Goal: Entertainment & Leisure: Consume media (video, audio)

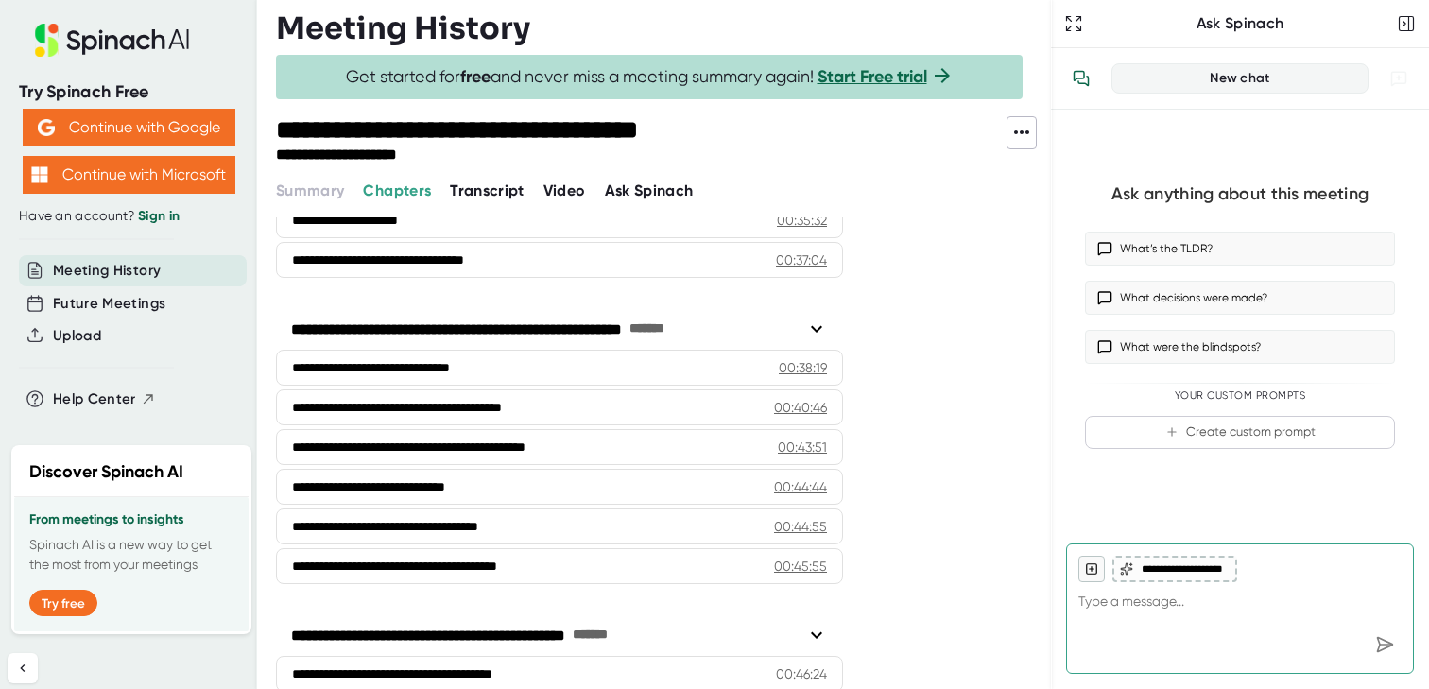
scroll to position [1762, 0]
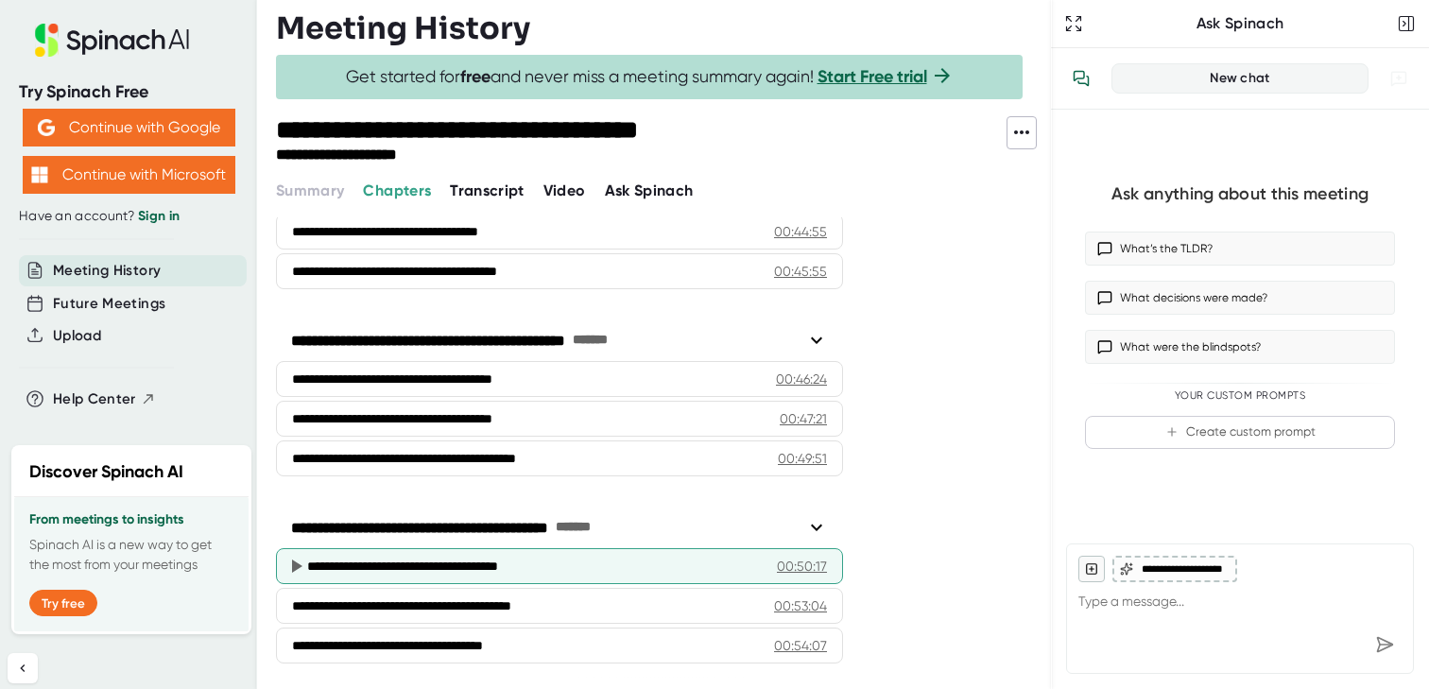
click at [596, 558] on div "**********" at bounding box center [535, 566] width 456 height 19
click at [293, 562] on icon at bounding box center [297, 566] width 10 height 13
click at [330, 566] on div "**********" at bounding box center [535, 566] width 456 height 19
click at [799, 569] on div "00:50:17" at bounding box center [802, 566] width 50 height 19
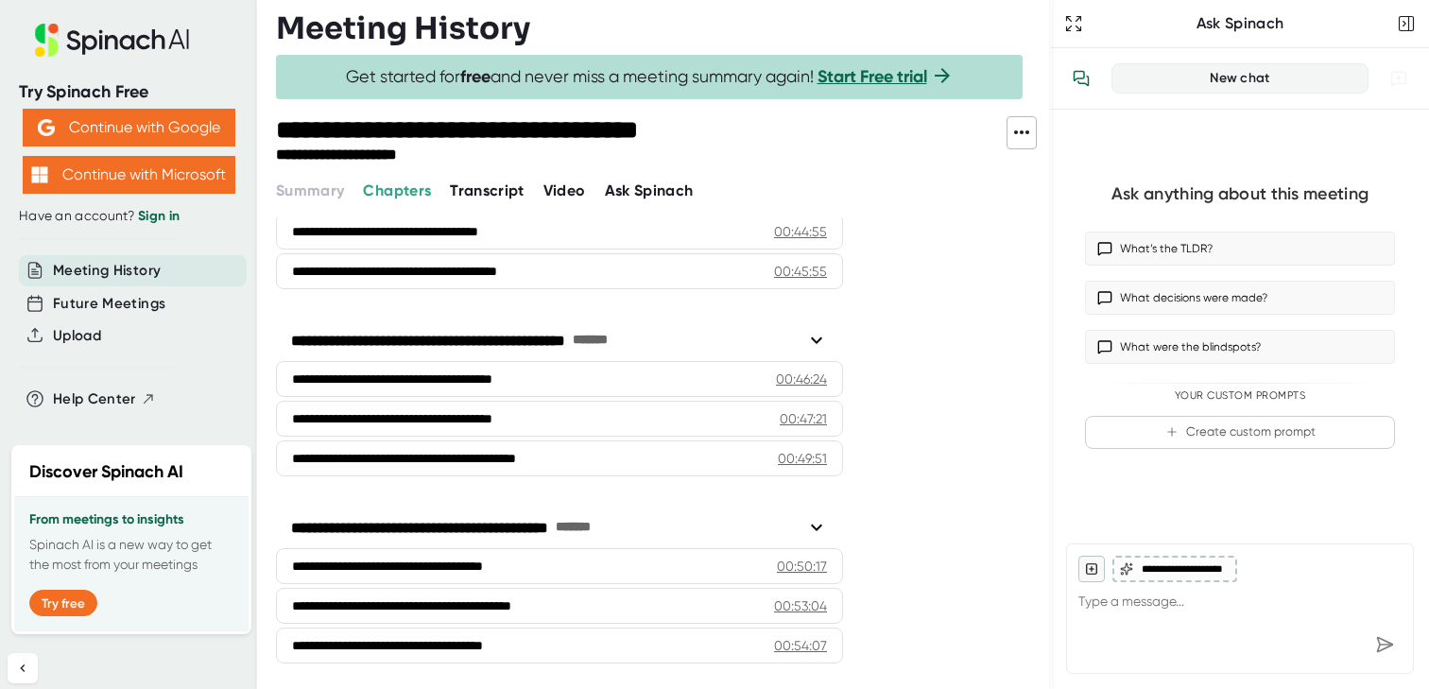
click at [577, 190] on span "Video" at bounding box center [565, 190] width 43 height 18
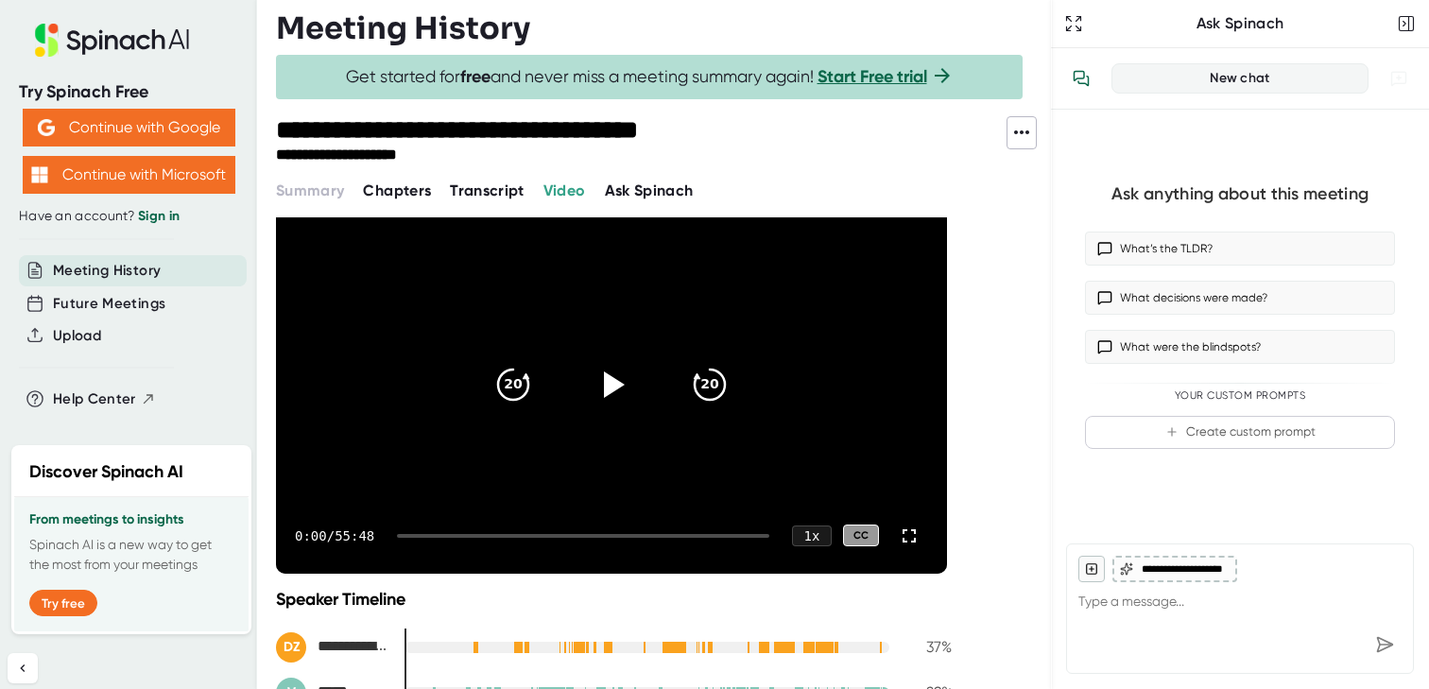
scroll to position [309, 0]
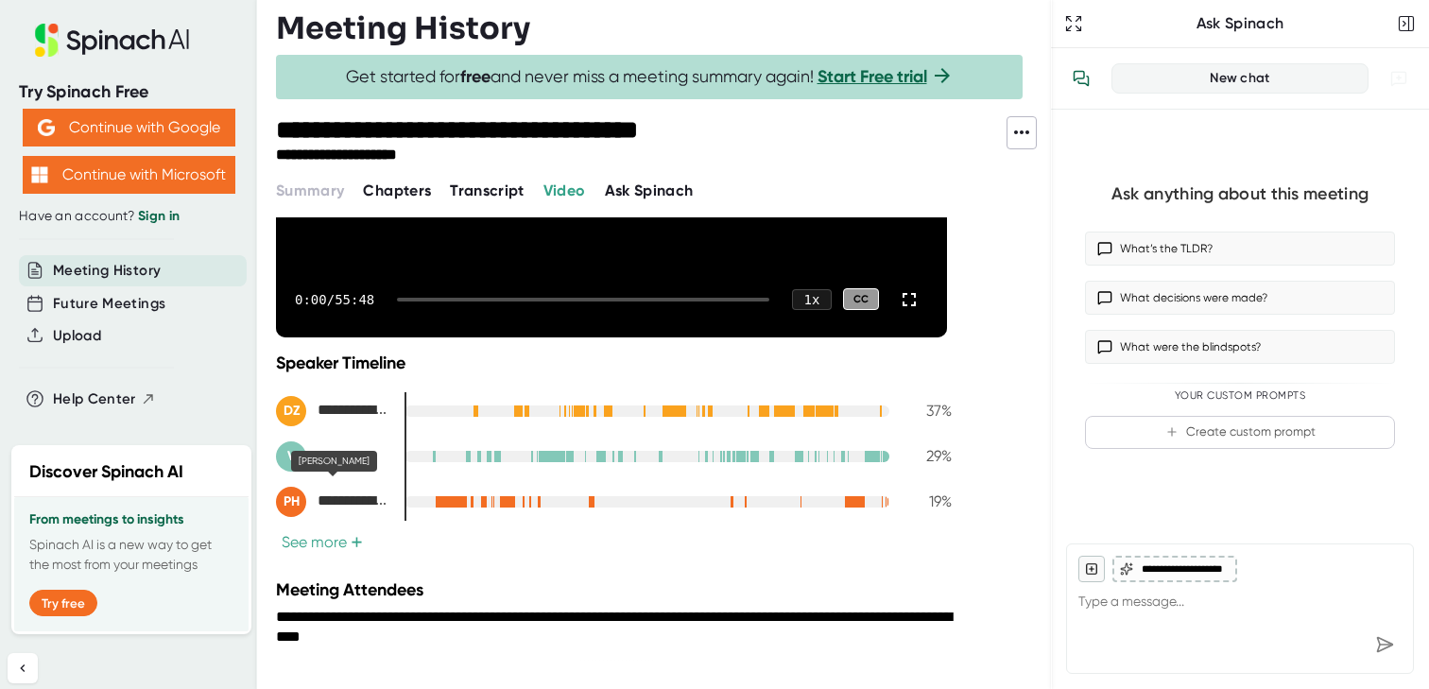
click at [322, 513] on div "**********" at bounding box center [332, 502] width 113 height 30
click at [344, 546] on button "See more +" at bounding box center [322, 542] width 93 height 20
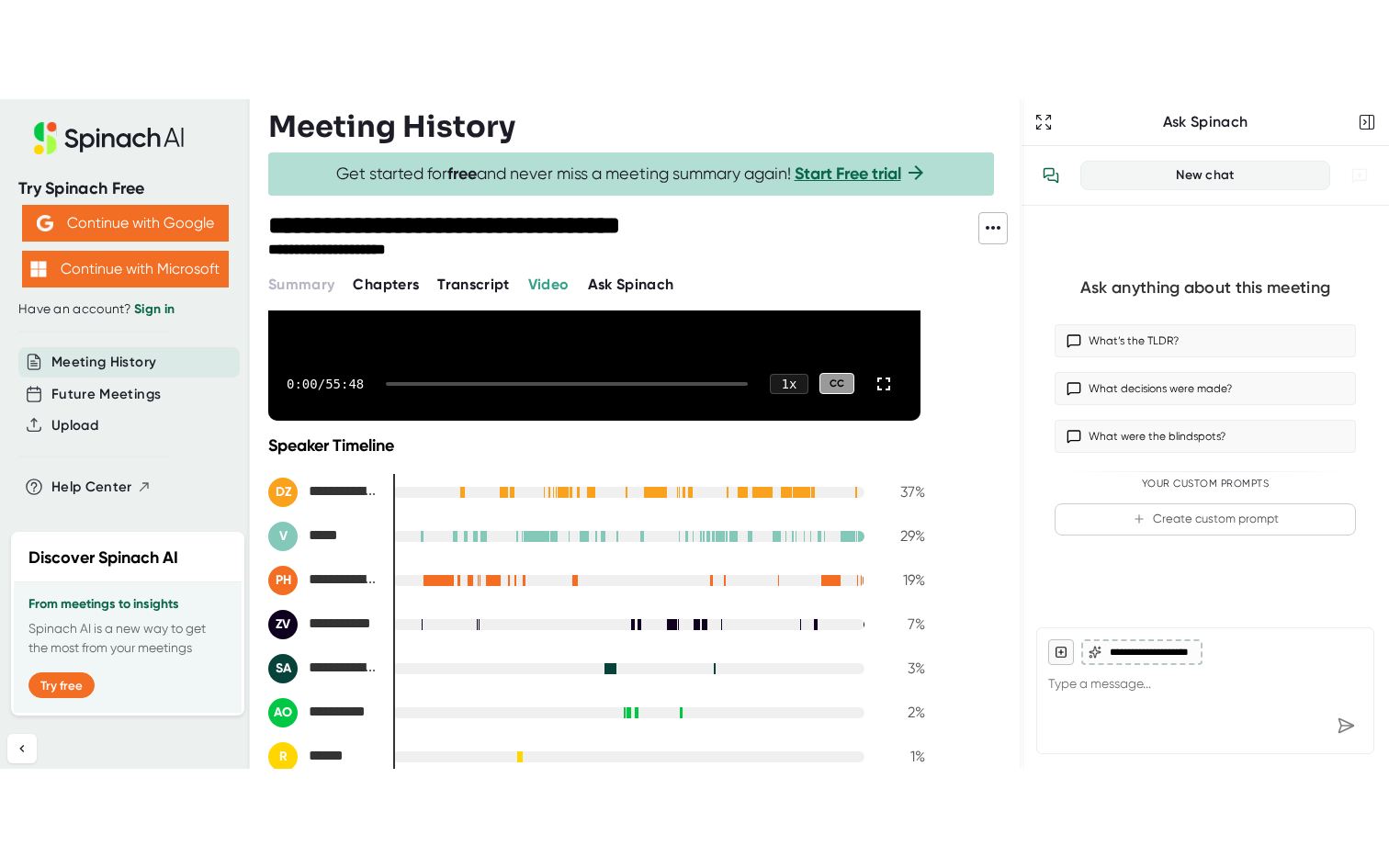
scroll to position [176, 0]
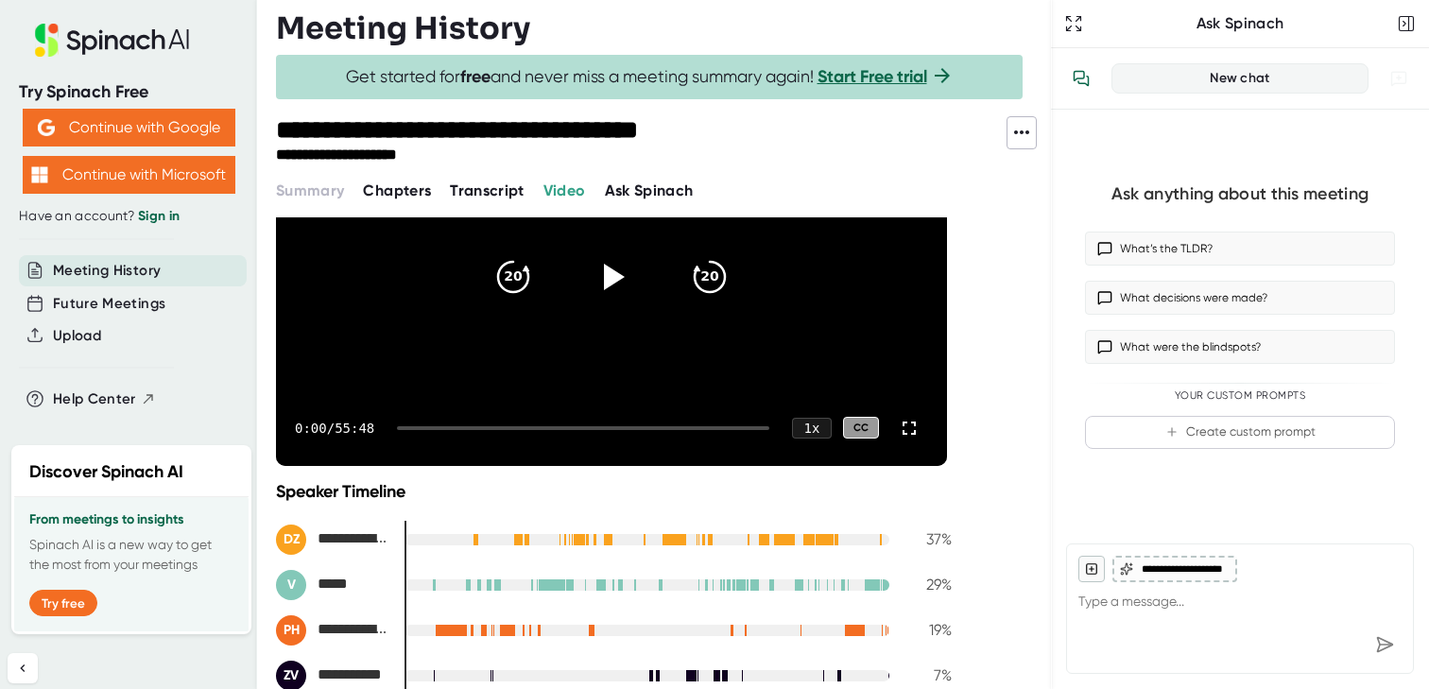
click at [757, 429] on div "0:00 / 55:48 1 x CC" at bounding box center [611, 428] width 671 height 76
click at [749, 423] on div "0:00 / 55:48 1 x CC" at bounding box center [611, 428] width 671 height 76
click at [752, 430] on div "0:00 / 55:48 1 x CC" at bounding box center [611, 428] width 671 height 76
click at [619, 284] on icon at bounding box center [611, 275] width 47 height 47
click at [754, 432] on div "0:00 / 55:48 1 x CC" at bounding box center [611, 428] width 671 height 76
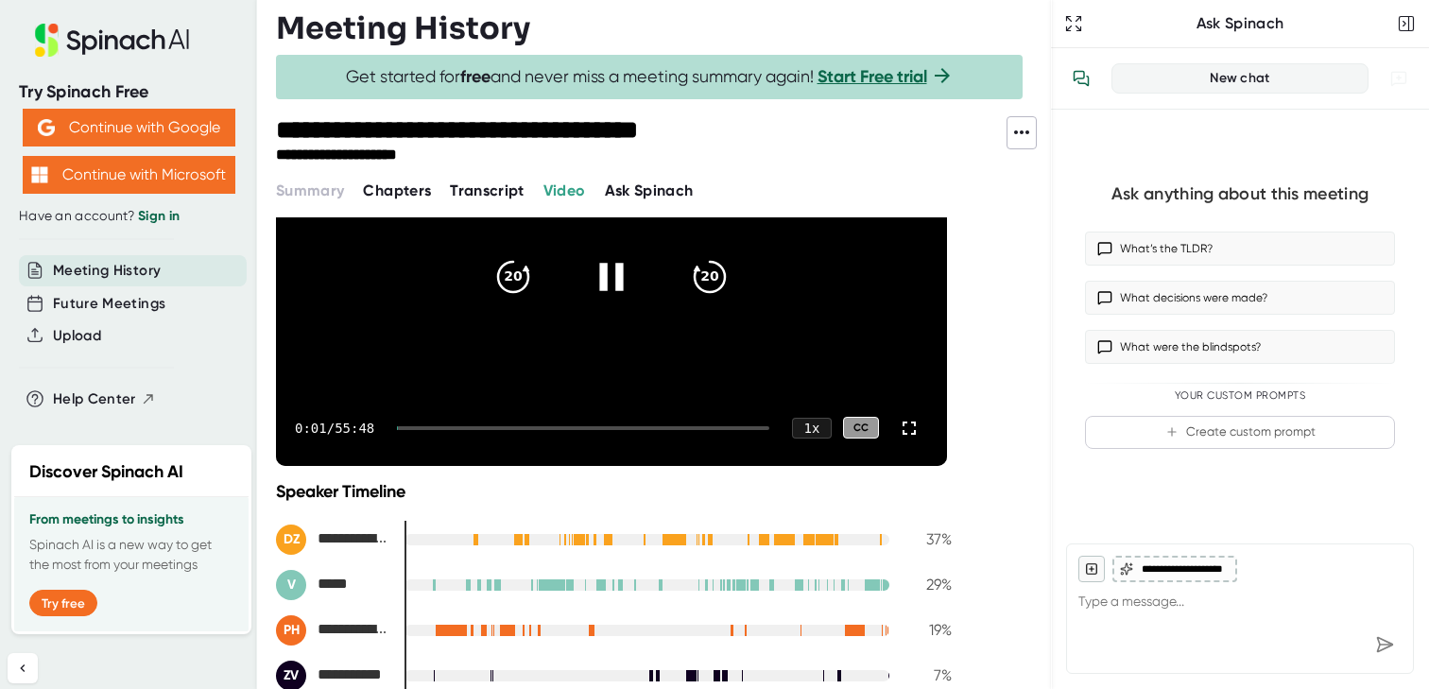
click at [755, 428] on div "0:01 / 55:48 1 x CC" at bounding box center [611, 428] width 671 height 76
click at [734, 431] on div "0:03 / 55:48 1 x CC" at bounding box center [611, 428] width 671 height 76
drag, startPoint x: 408, startPoint y: 428, endPoint x: 755, endPoint y: 416, distance: 347.1
click at [755, 416] on div "0:05 / 55:48 1 x CC" at bounding box center [611, 428] width 671 height 76
click at [755, 423] on div "0:06 / 55:48 1 x CC" at bounding box center [611, 428] width 671 height 76
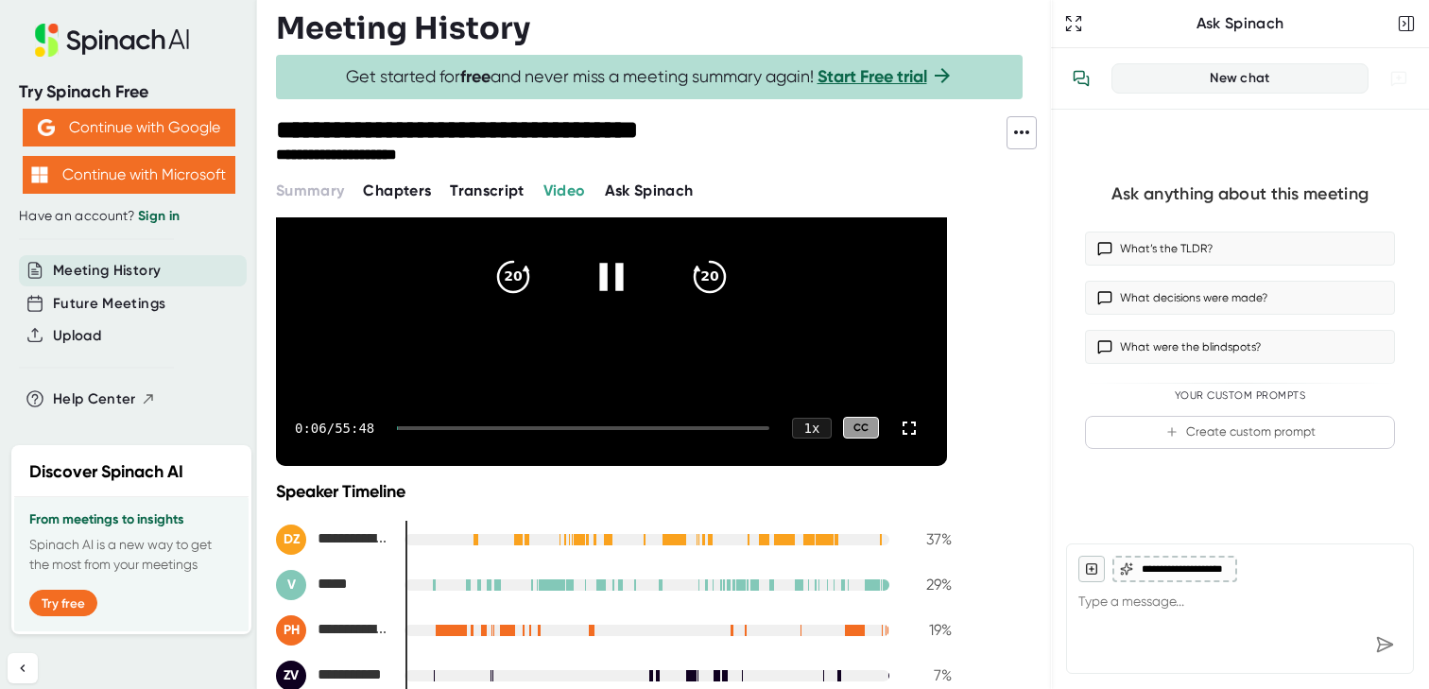
click at [755, 427] on div at bounding box center [583, 428] width 372 height 4
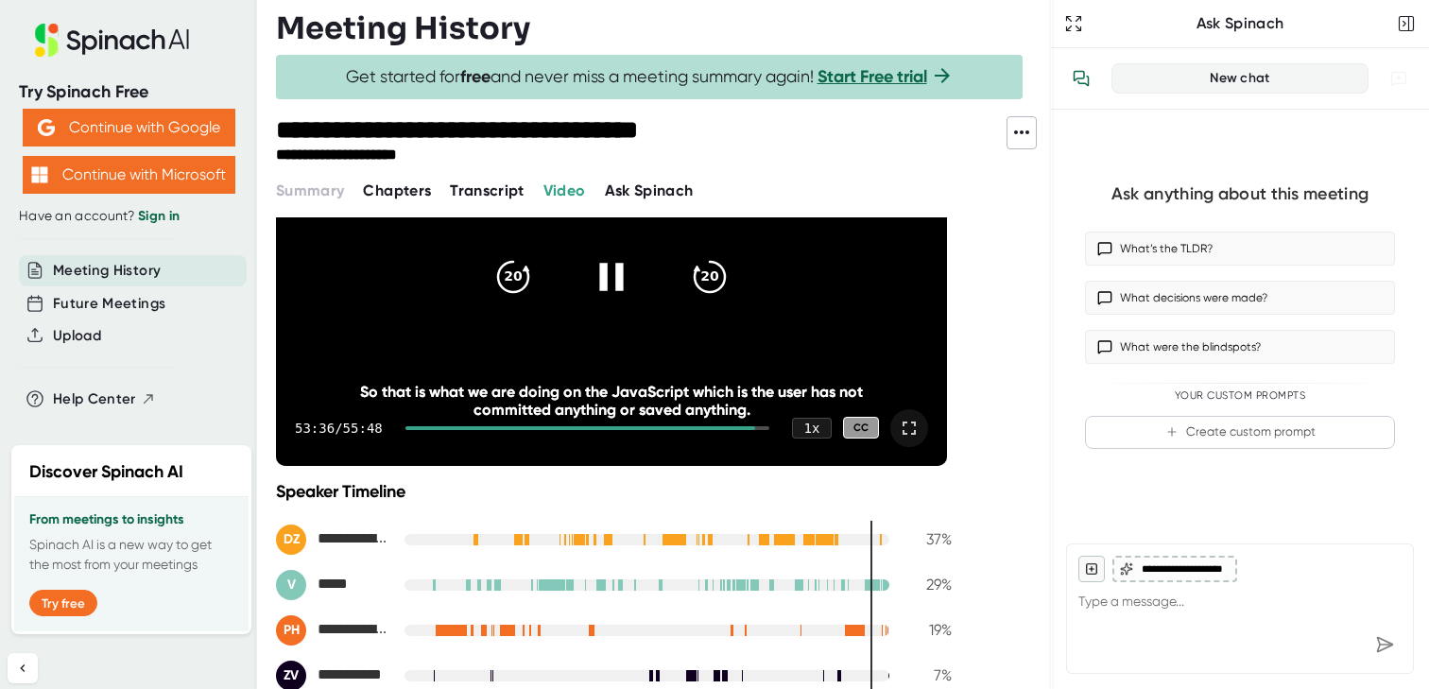
click at [910, 426] on icon at bounding box center [909, 428] width 23 height 23
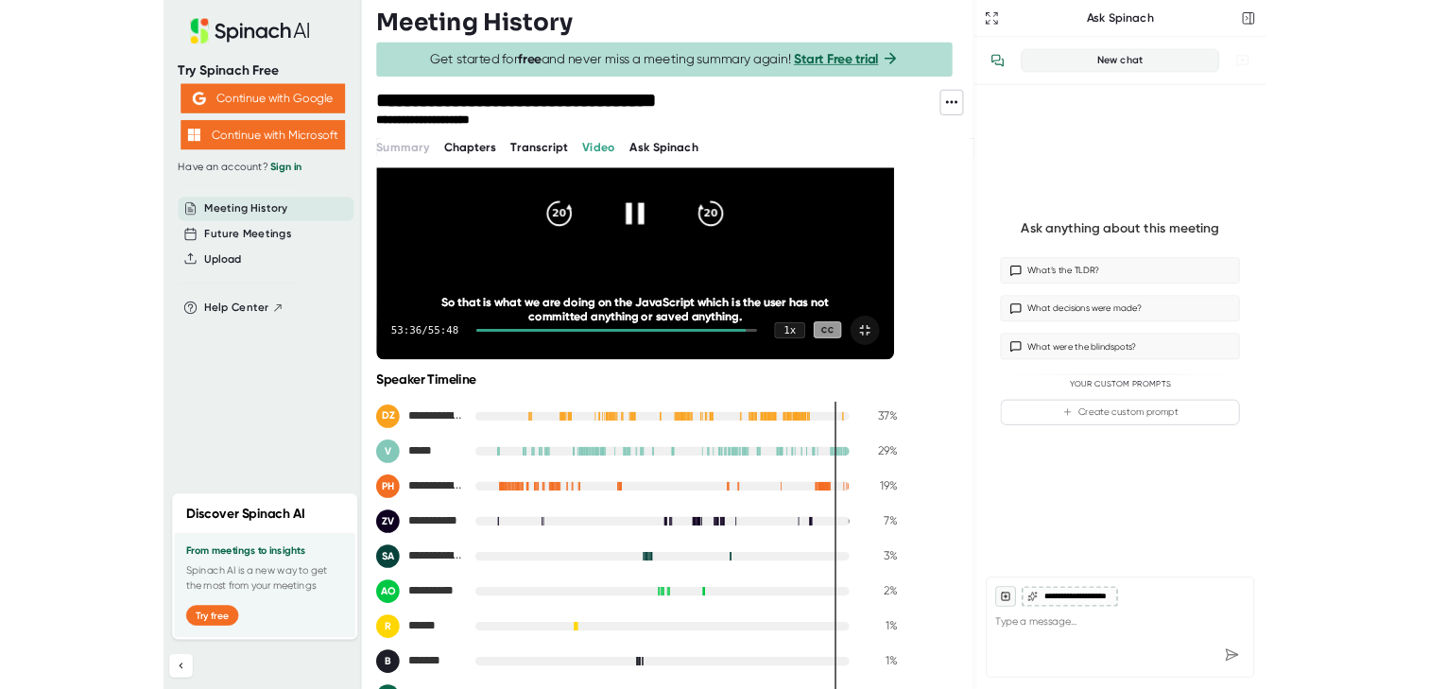
scroll to position [0, 0]
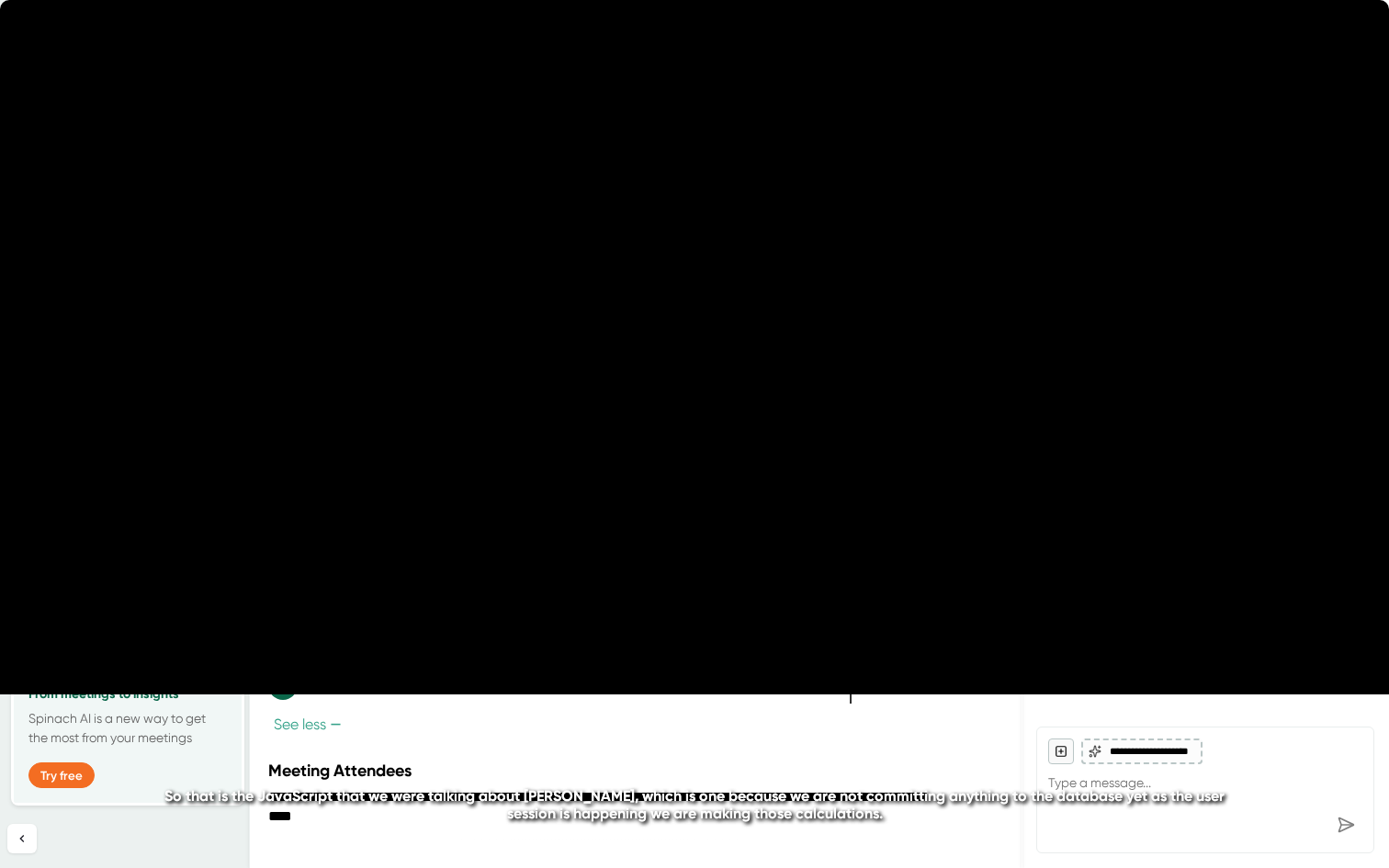
click at [885, 527] on video at bounding box center [694, 347] width 1389 height 695
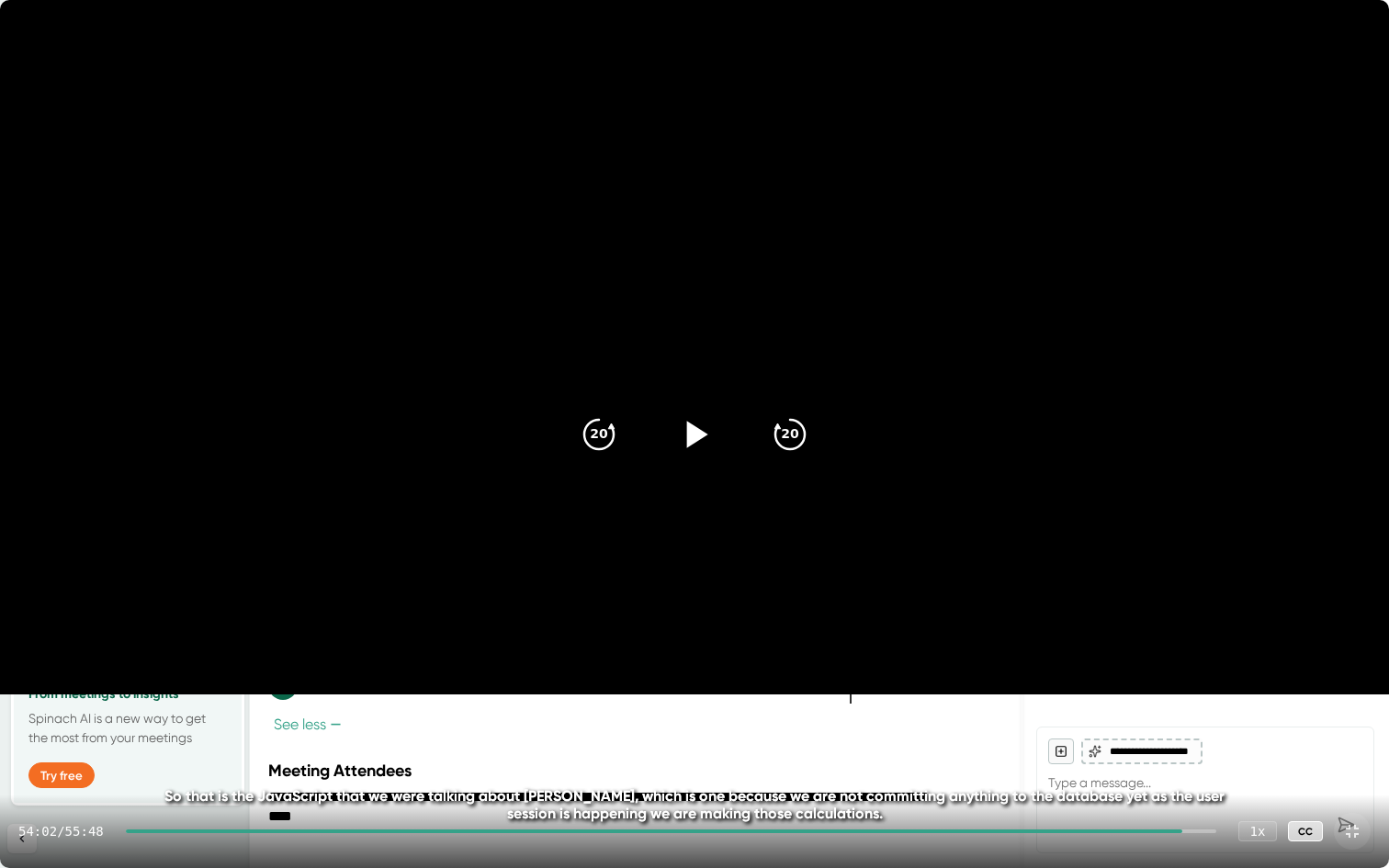
click at [679, 460] on div at bounding box center [694, 434] width 77 height 77
click at [784, 431] on icon "20" at bounding box center [789, 434] width 46 height 46
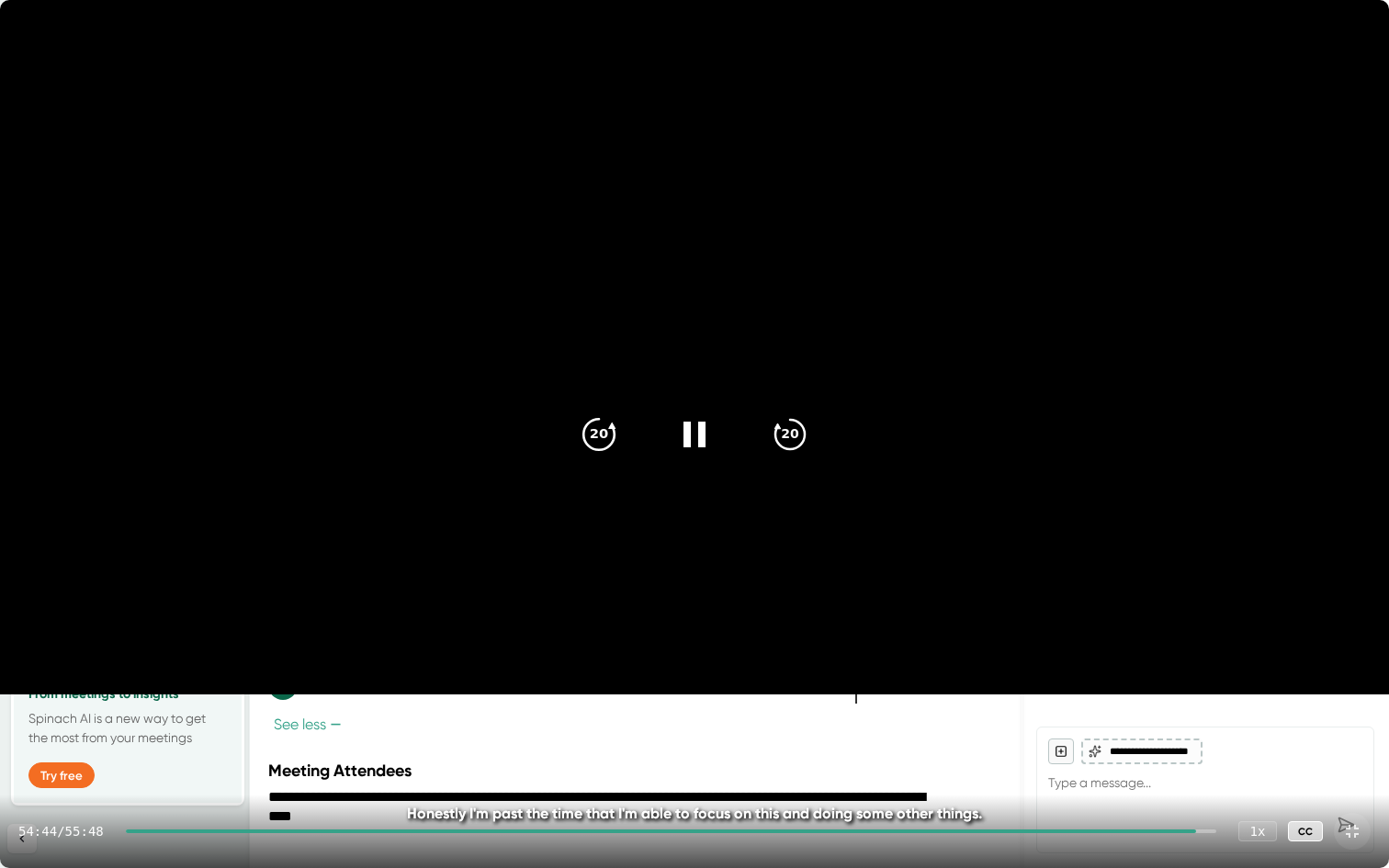
click at [585, 456] on div "20" at bounding box center [599, 434] width 77 height 77
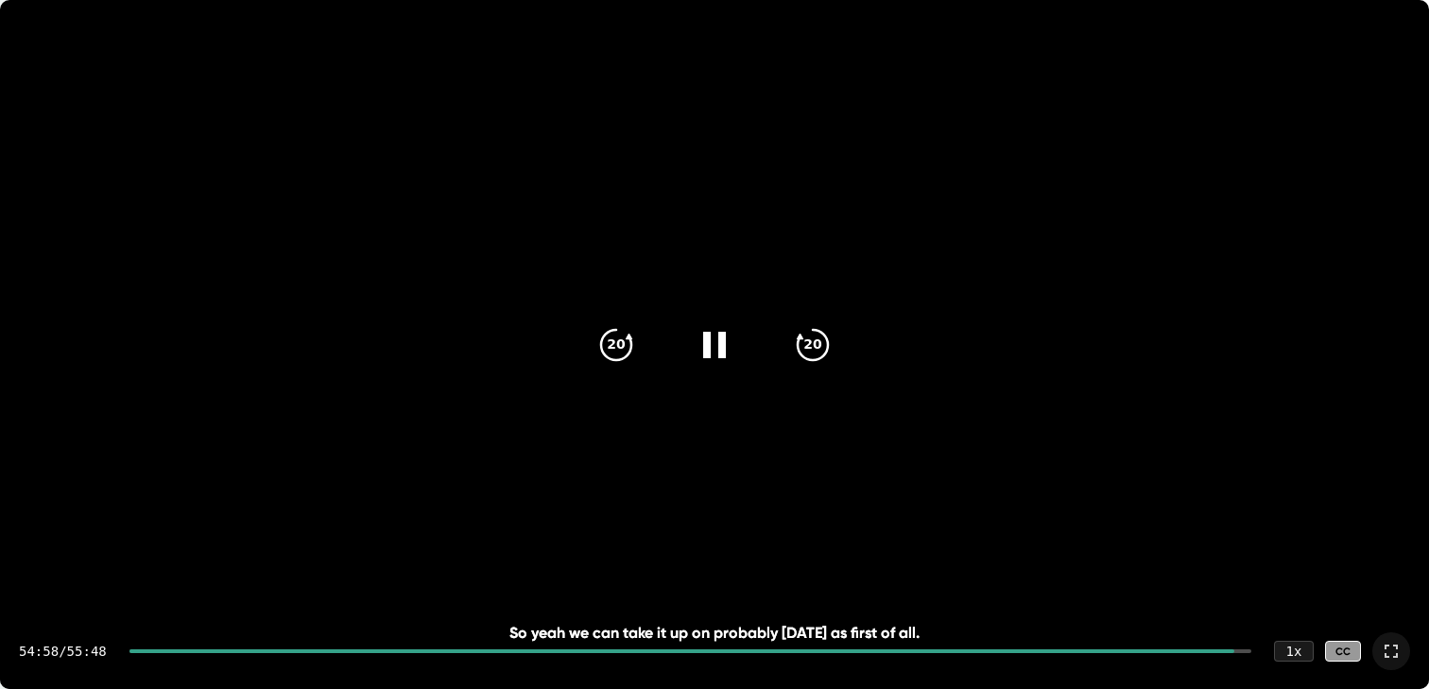
type textarea "x"
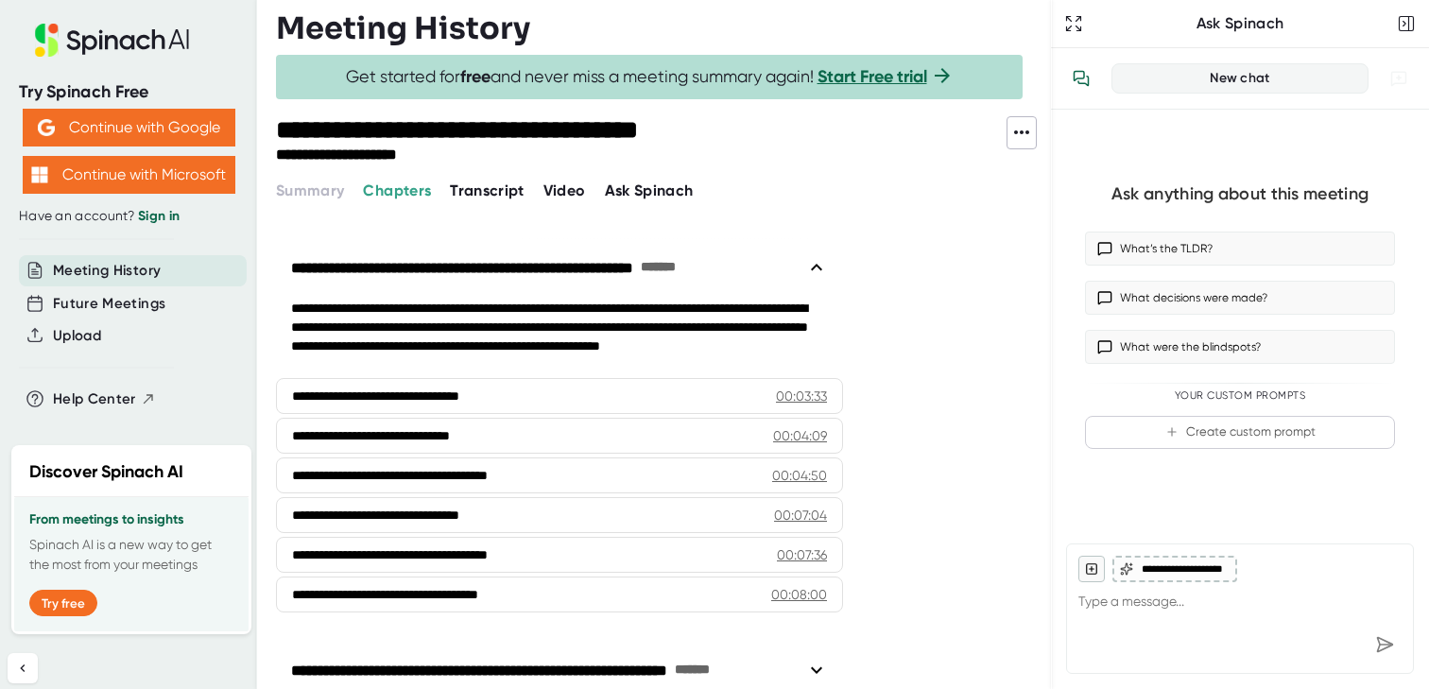
click at [466, 194] on span "Transcript" at bounding box center [487, 190] width 75 height 18
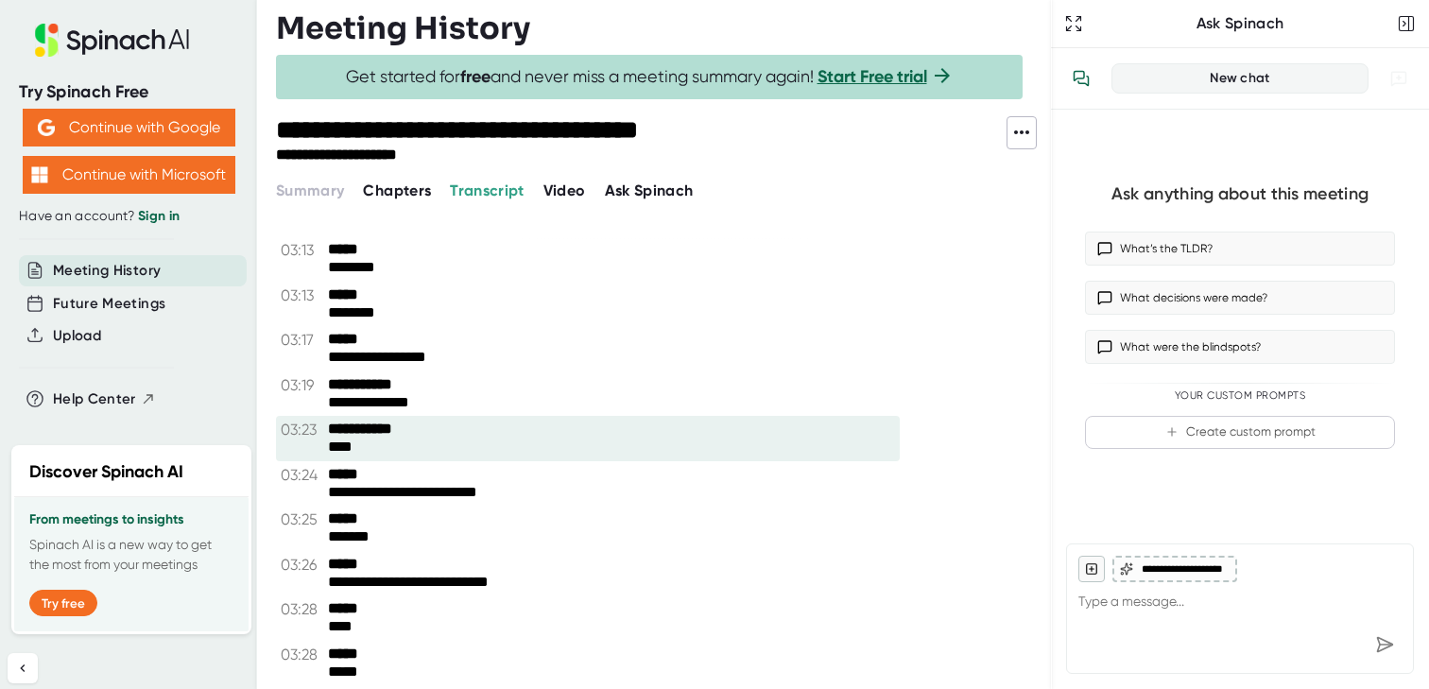
click at [371, 436] on b "**********" at bounding box center [399, 430] width 142 height 18
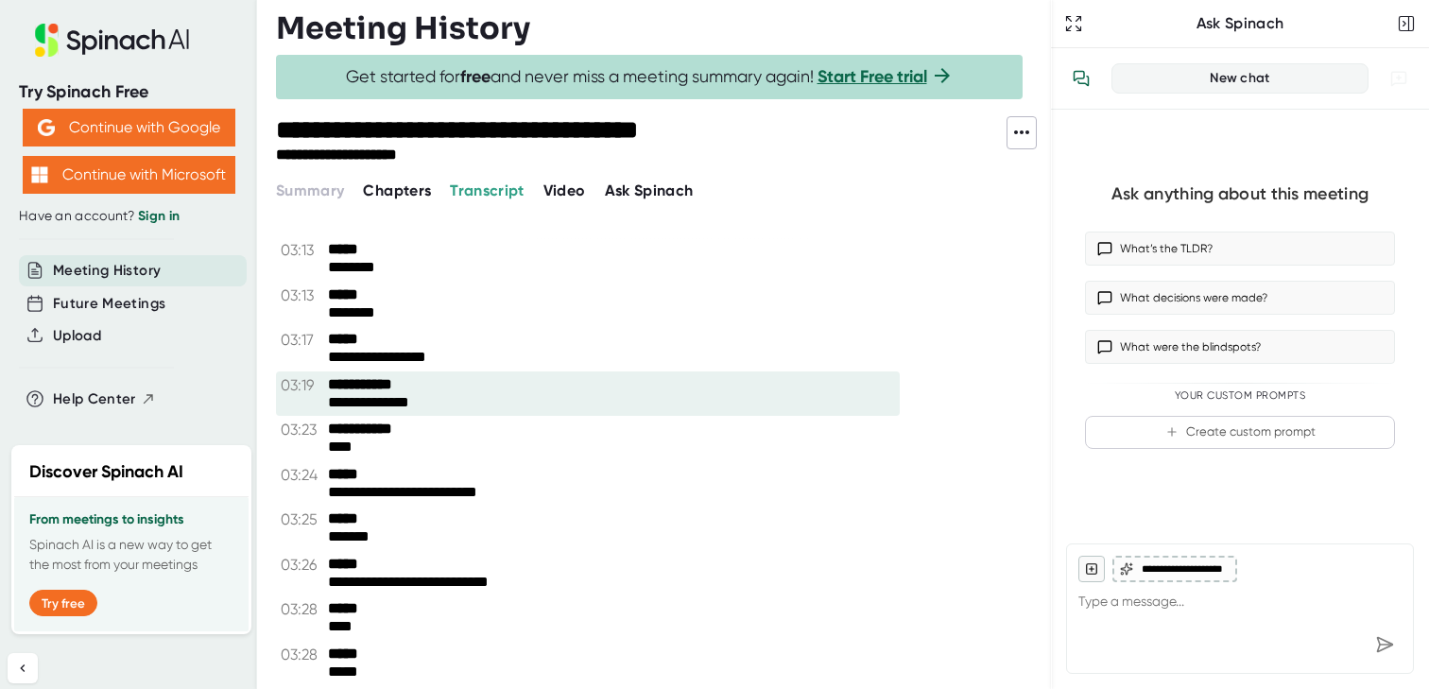
click at [389, 391] on b "**********" at bounding box center [399, 385] width 142 height 18
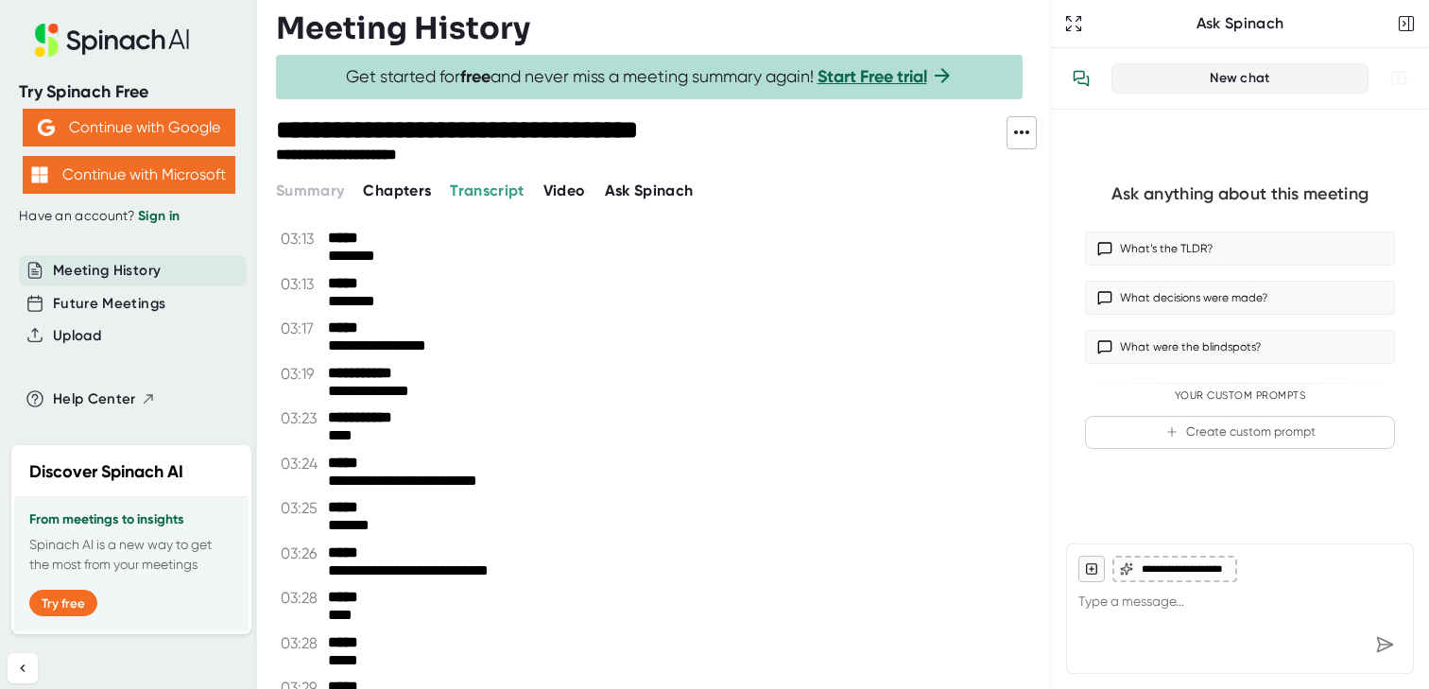
click at [577, 199] on span "Video" at bounding box center [565, 190] width 43 height 18
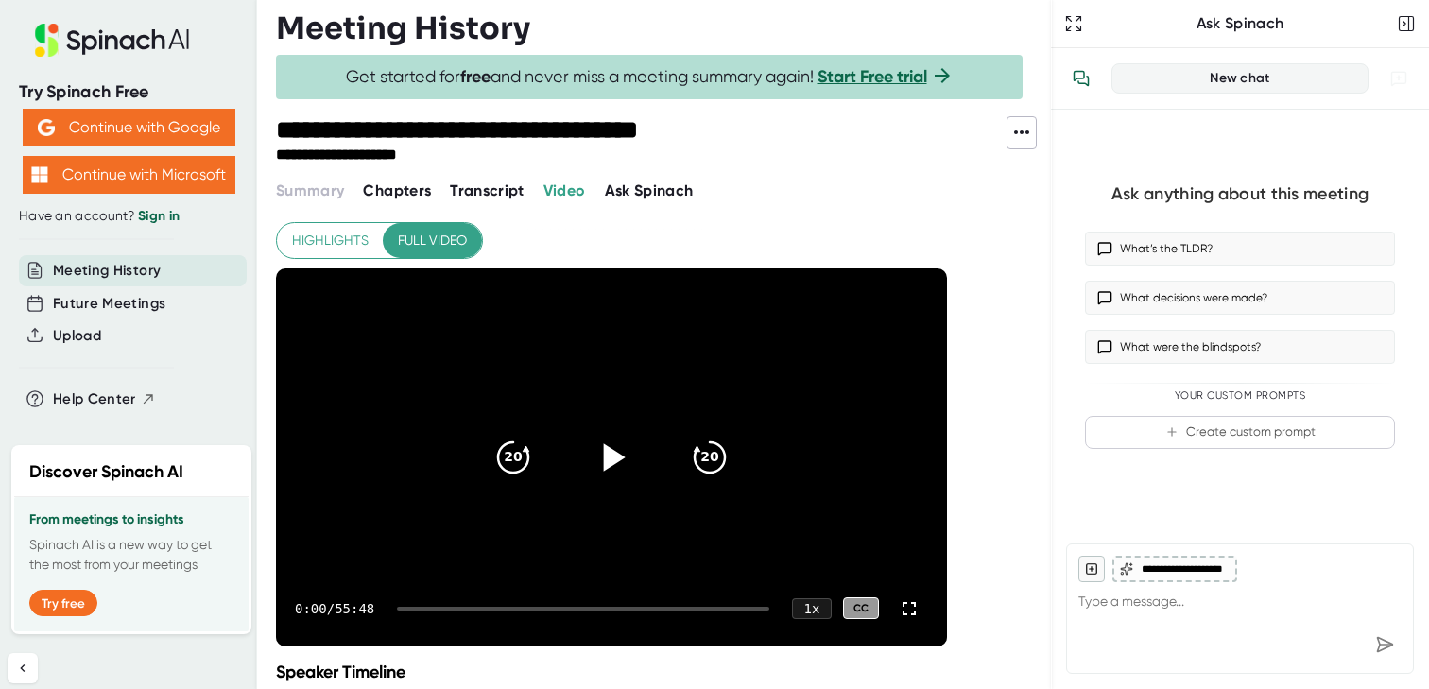
click at [622, 471] on icon at bounding box center [611, 456] width 47 height 47
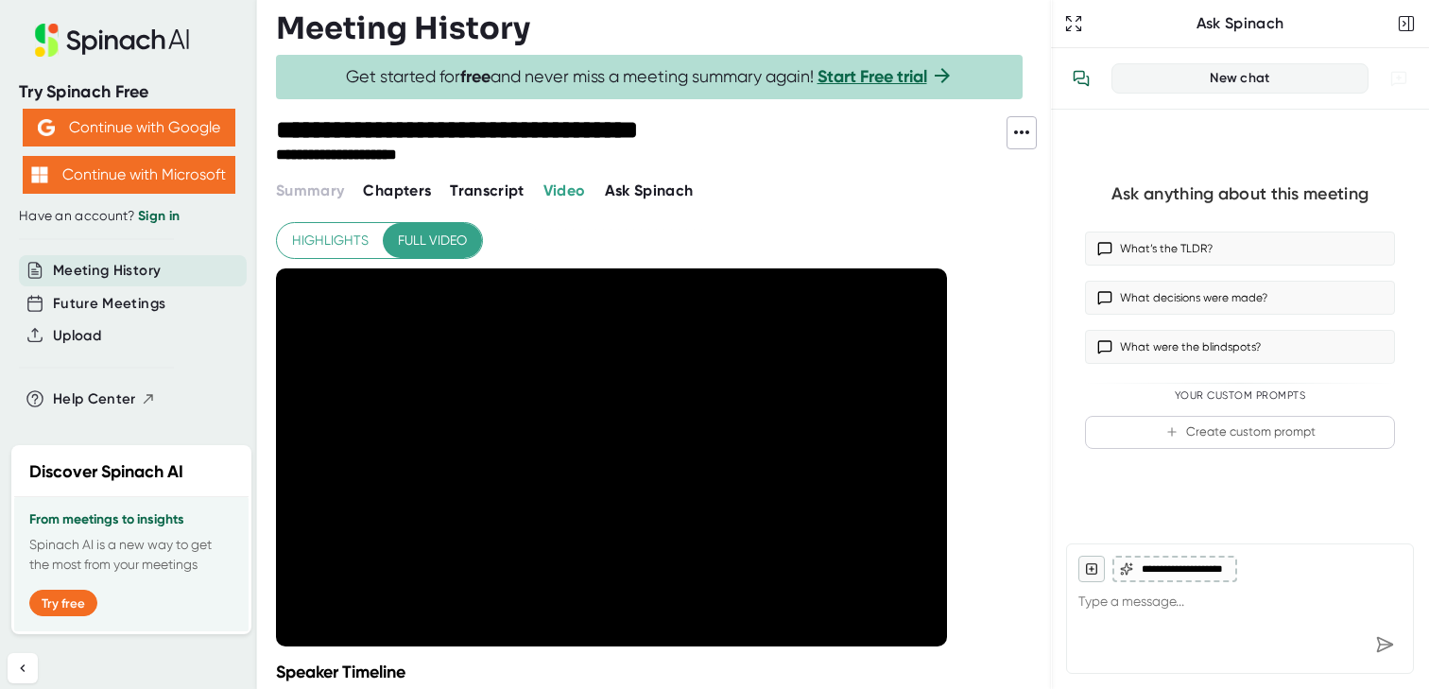
click at [1028, 129] on icon at bounding box center [1022, 132] width 23 height 23
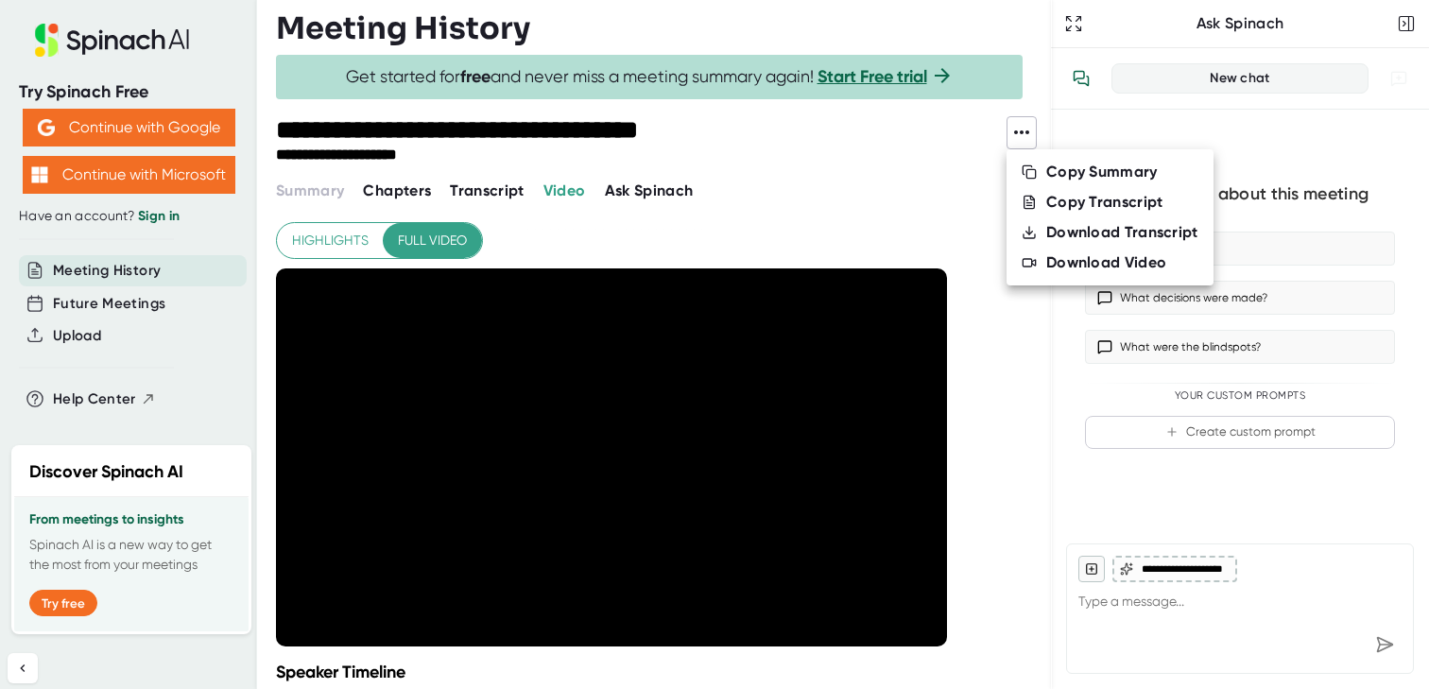
click at [1404, 12] on div at bounding box center [714, 344] width 1429 height 689
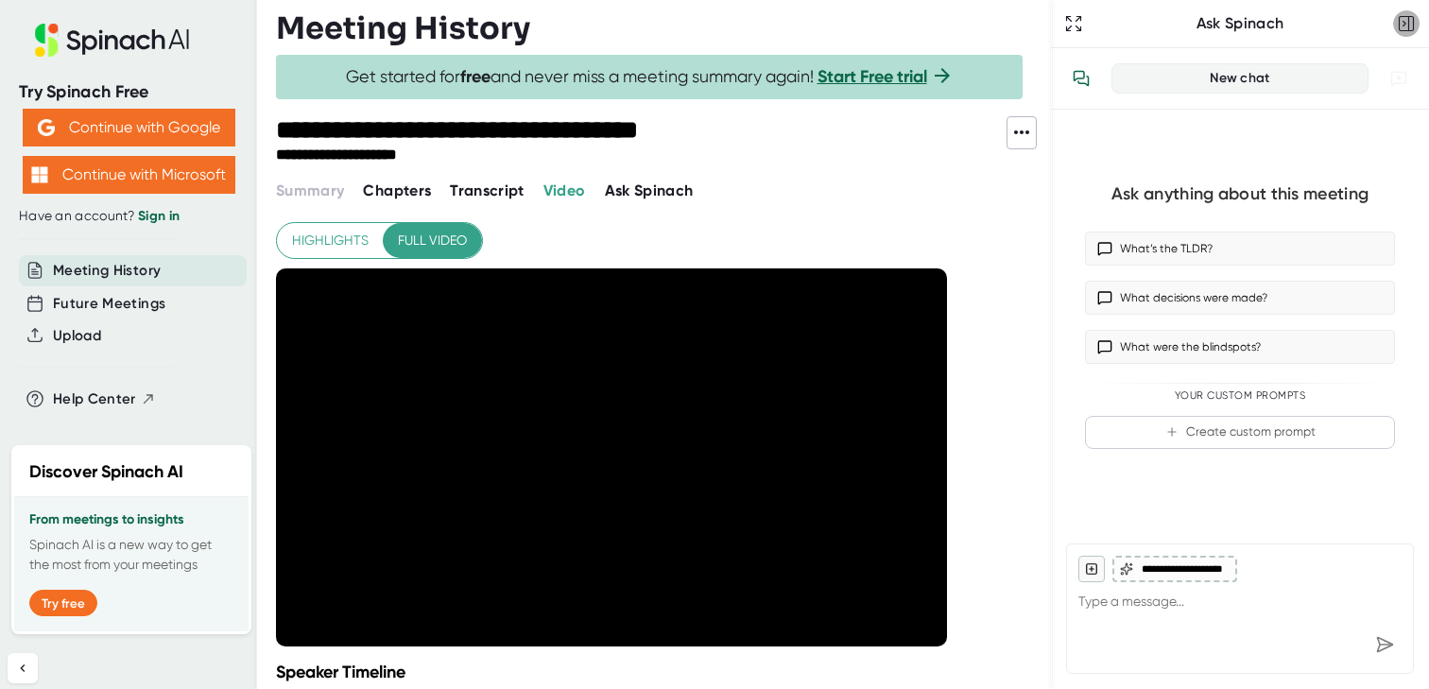
type textarea "x"
click at [1404, 19] on icon "button" at bounding box center [1406, 23] width 19 height 19
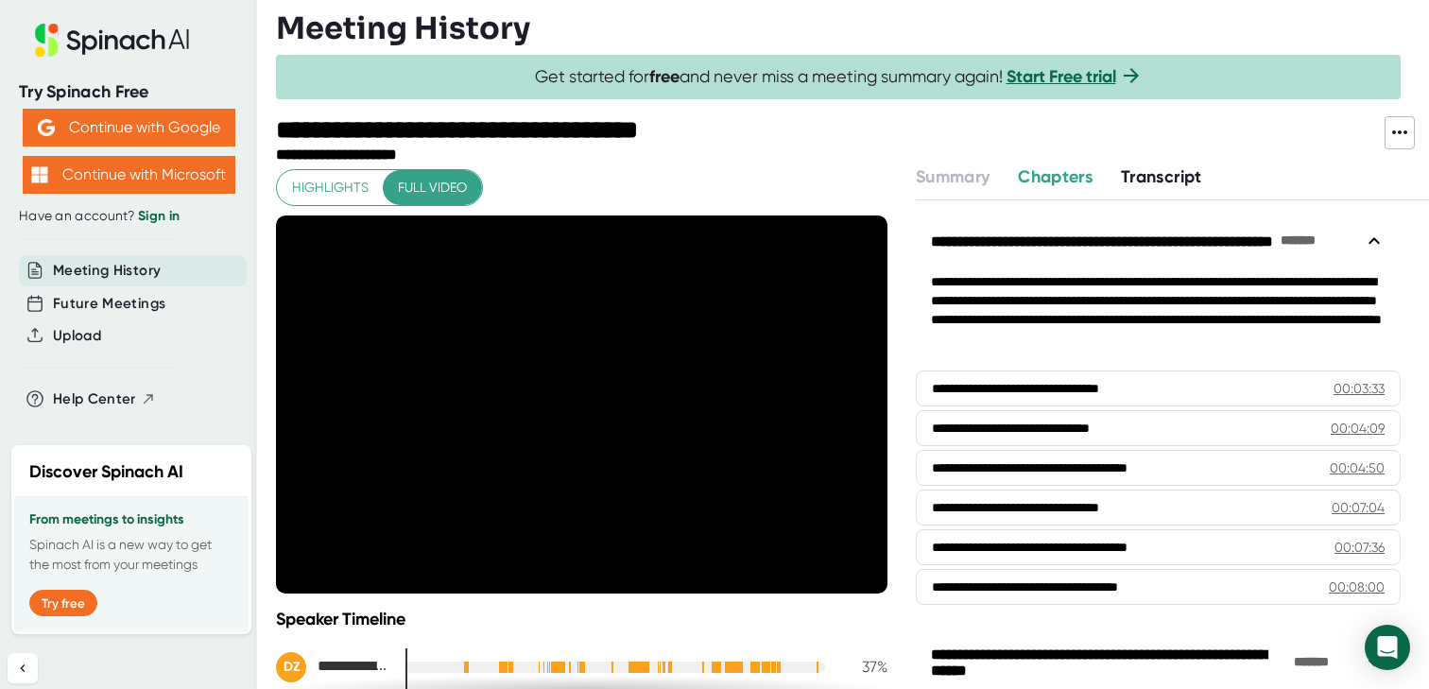
click at [1183, 161] on div at bounding box center [1047, 140] width 676 height 49
click at [1182, 183] on span "Transcript" at bounding box center [1161, 176] width 81 height 21
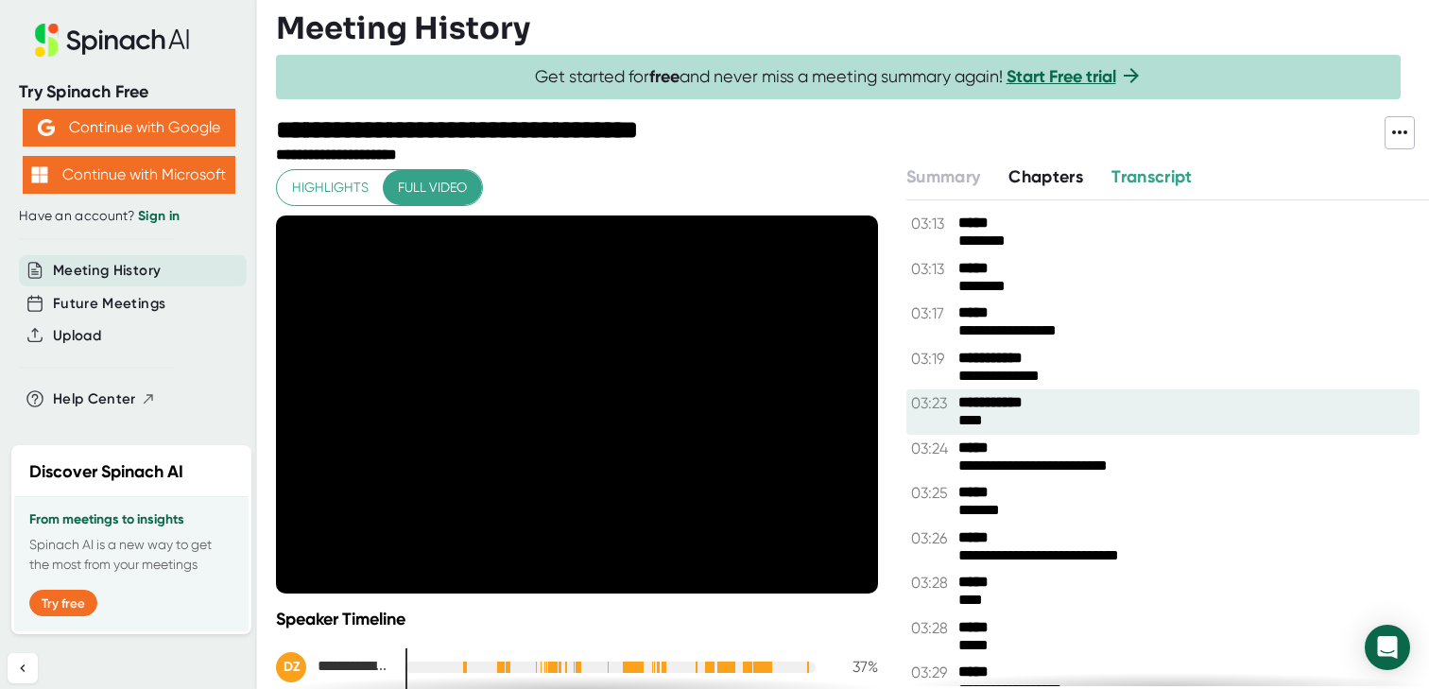
click at [1022, 406] on b "**********" at bounding box center [1030, 403] width 142 height 18
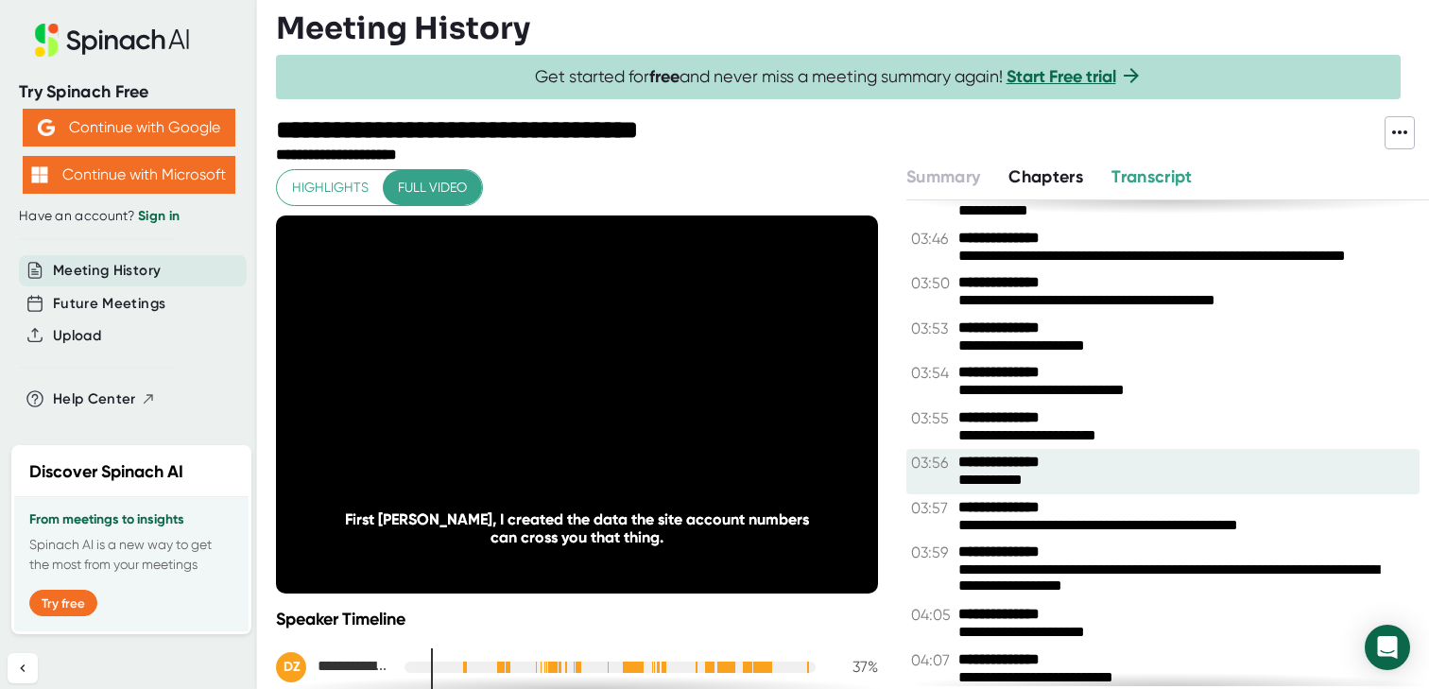
scroll to position [786, 0]
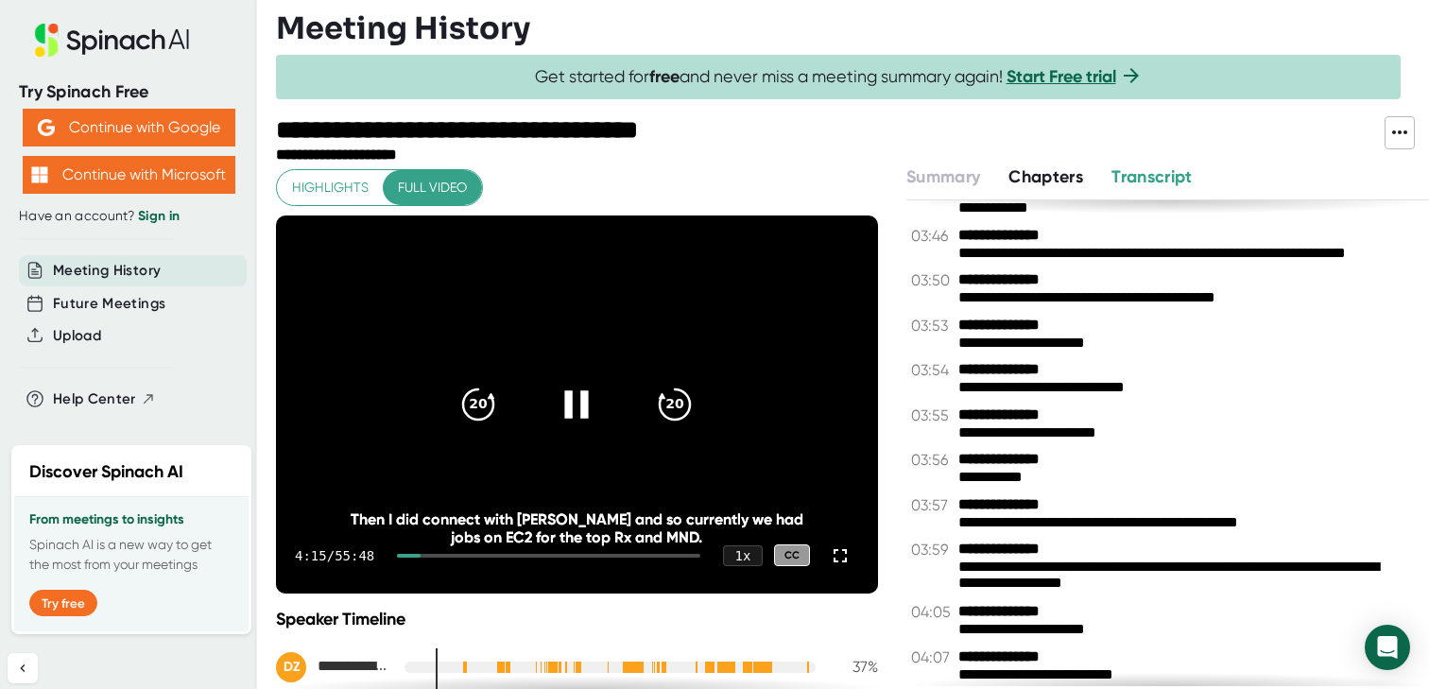
click at [597, 337] on video at bounding box center [577, 405] width 602 height 378
